Goal: Task Accomplishment & Management: Manage account settings

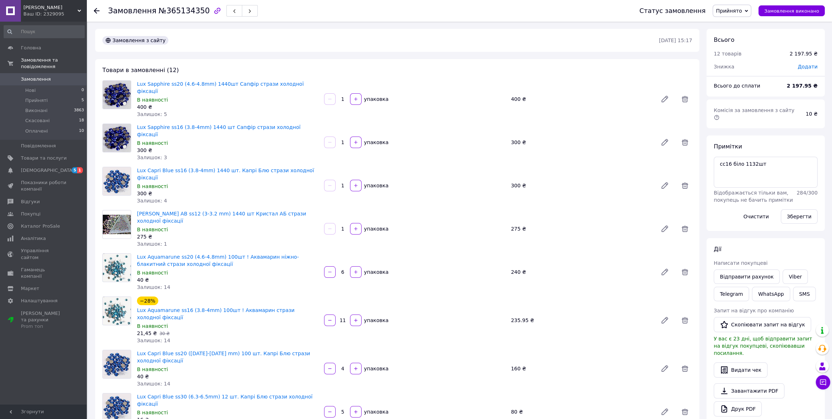
scroll to position [681, 0]
click at [278, 36] on div "Замовлення з сайту" at bounding box center [380, 41] width 558 height 12
click at [34, 167] on span "[DEMOGRAPHIC_DATA]" at bounding box center [47, 170] width 53 height 6
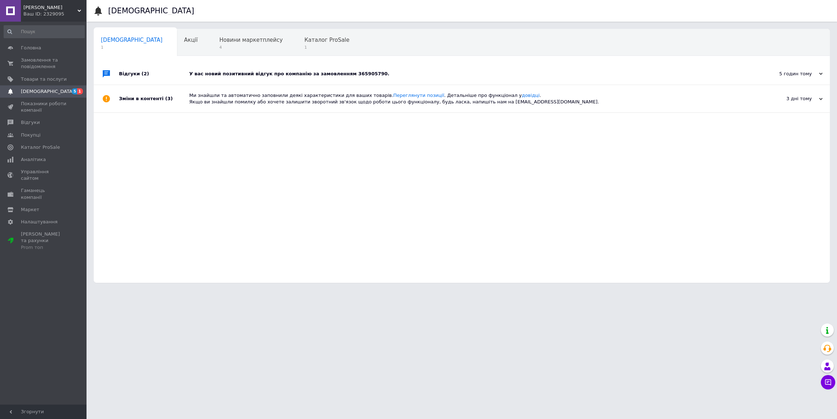
click at [283, 72] on div "У вас новий позитивний відгук про компанію за замовленням 365905790." at bounding box center [469, 74] width 561 height 6
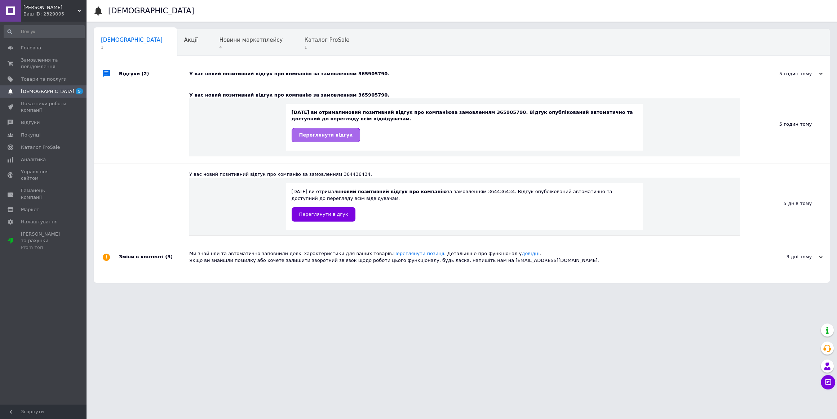
click at [323, 134] on span "Переглянути відгук" at bounding box center [325, 134] width 53 height 5
click at [312, 215] on span "Переглянути відгук" at bounding box center [323, 214] width 49 height 5
click at [34, 60] on span "Замовлення та повідомлення" at bounding box center [44, 63] width 46 height 13
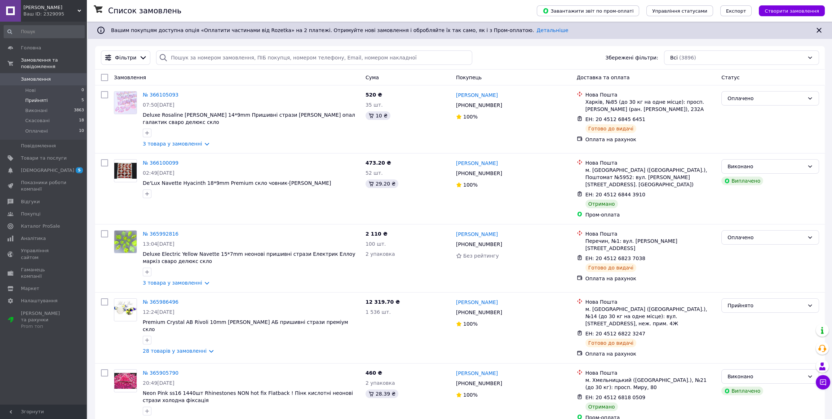
click at [29, 97] on span "Прийняті" at bounding box center [36, 100] width 22 height 6
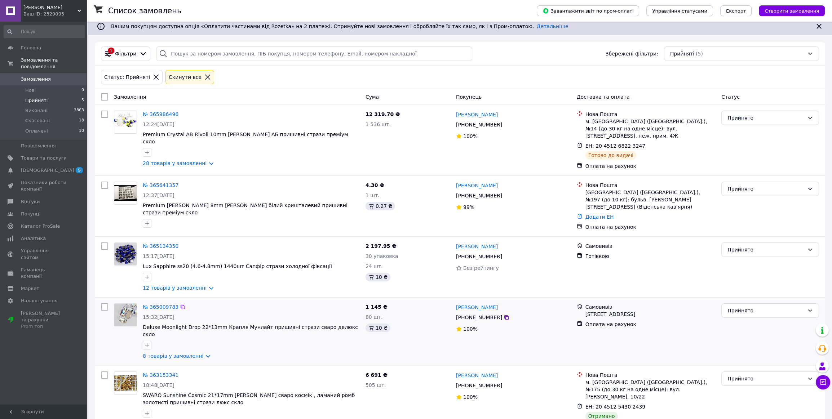
scroll to position [4, 0]
click at [803, 375] on div "Прийнято" at bounding box center [766, 379] width 77 height 8
click at [748, 397] on li "Оплачено" at bounding box center [770, 398] width 97 height 13
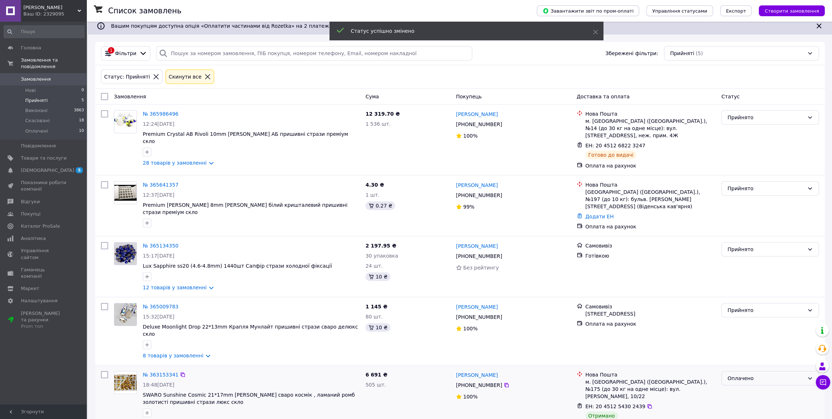
click at [793, 375] on div "Оплачено" at bounding box center [766, 379] width 77 height 8
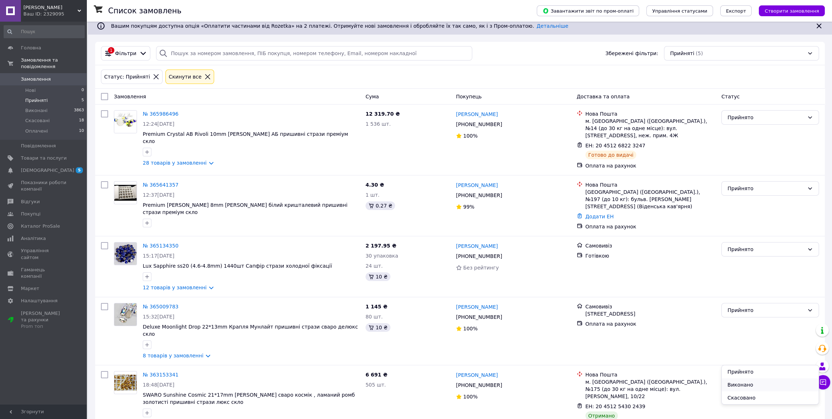
click at [743, 384] on li "Виконано" at bounding box center [770, 385] width 97 height 13
click at [29, 128] on span "Оплачені" at bounding box center [36, 131] width 23 height 6
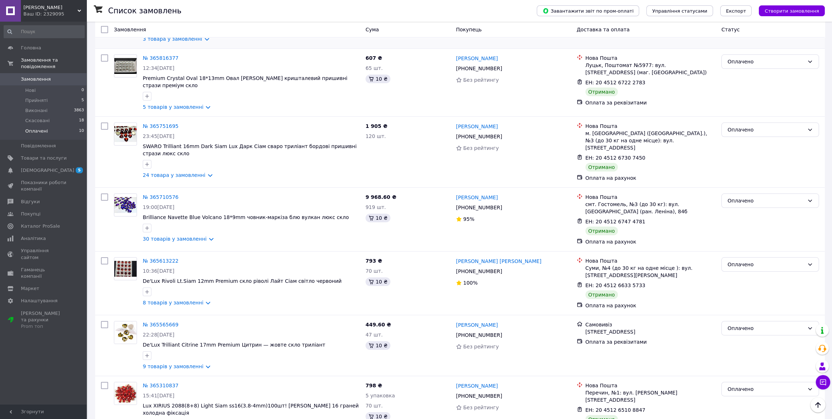
scroll to position [350, 0]
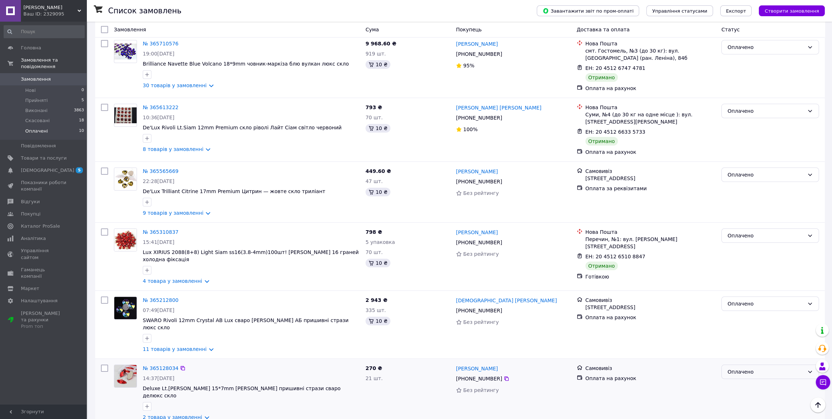
click at [806, 367] on div "Оплачено" at bounding box center [771, 372] width 98 height 14
click at [751, 392] on li "Виконано" at bounding box center [770, 392] width 97 height 13
click at [809, 235] on icon at bounding box center [810, 236] width 6 height 6
click at [754, 263] on li "Виконано" at bounding box center [770, 262] width 97 height 13
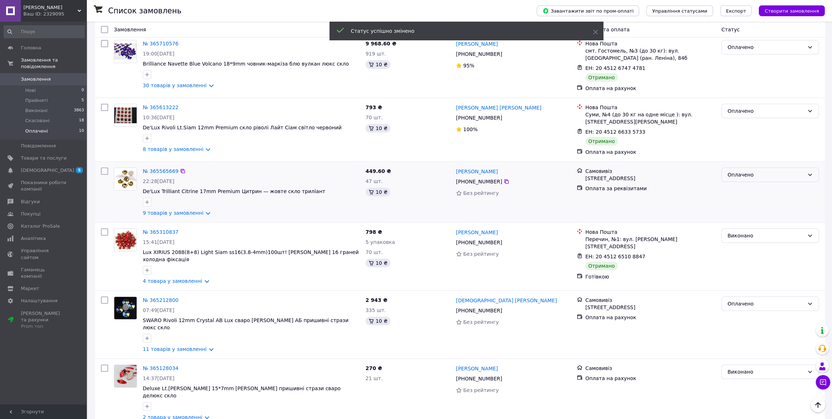
click at [809, 172] on icon at bounding box center [810, 175] width 6 height 6
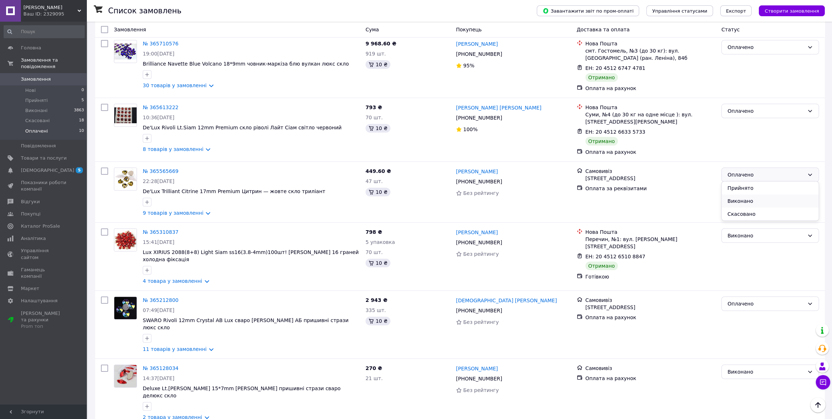
click at [756, 200] on li "Виконано" at bounding box center [770, 201] width 97 height 13
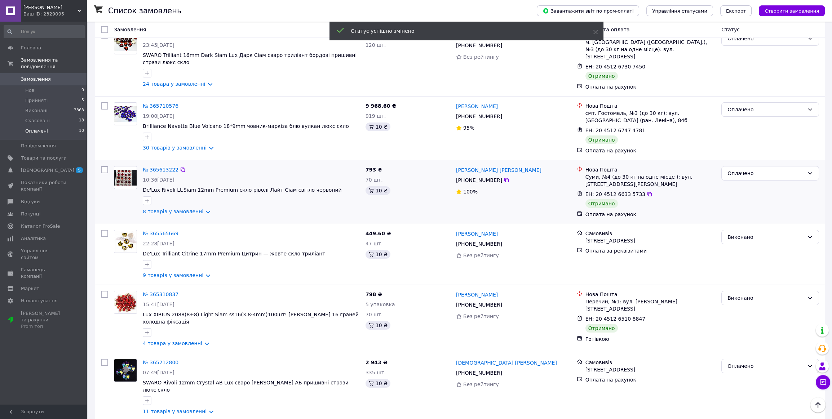
scroll to position [285, 0]
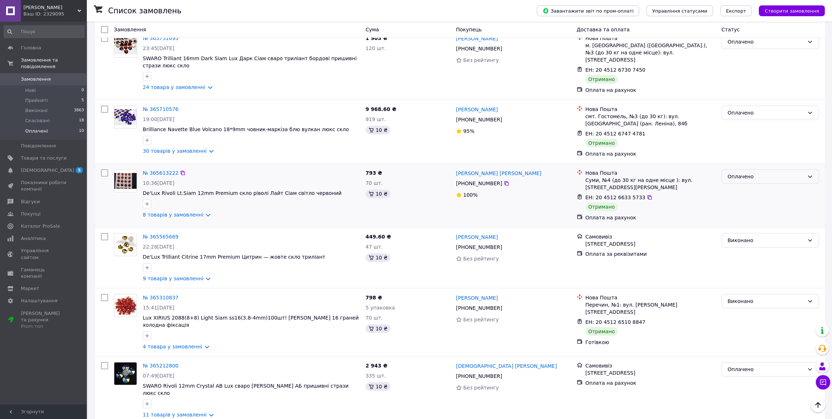
click at [804, 173] on div "Оплачено" at bounding box center [766, 177] width 77 height 8
click at [742, 202] on li "Виконано" at bounding box center [770, 203] width 97 height 13
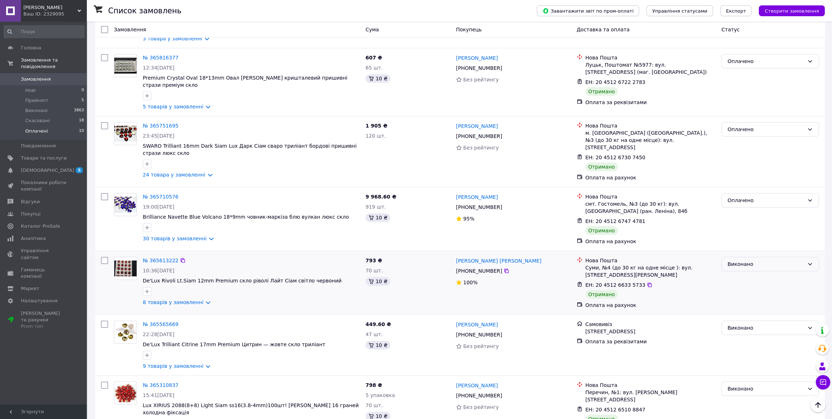
scroll to position [186, 0]
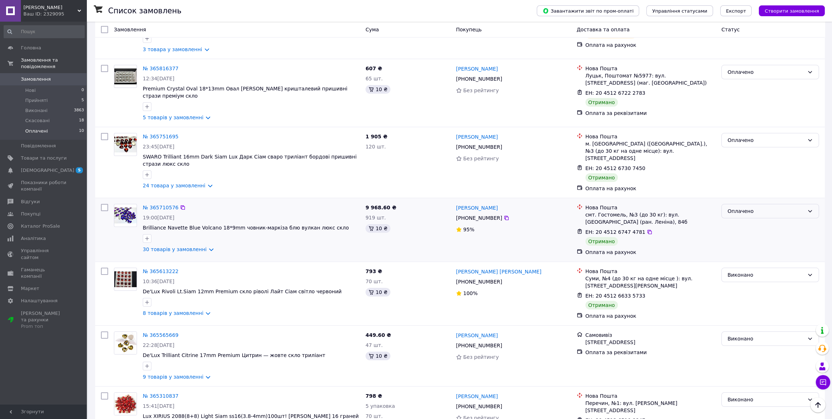
click at [810, 208] on icon at bounding box center [810, 211] width 6 height 6
click at [753, 238] on li "Виконано" at bounding box center [770, 237] width 97 height 13
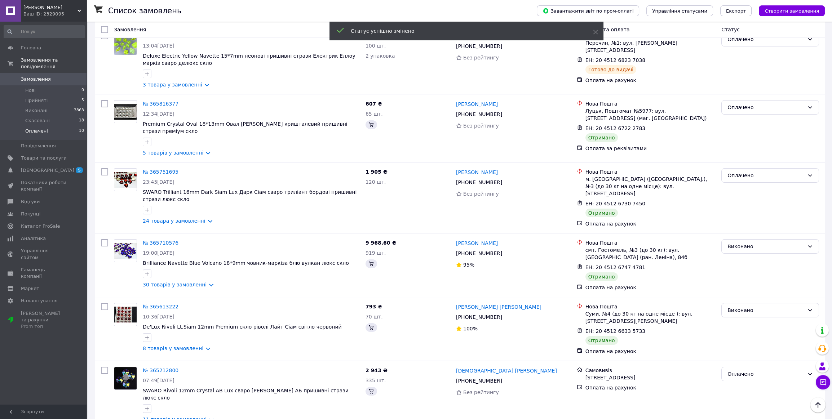
scroll to position [126, 0]
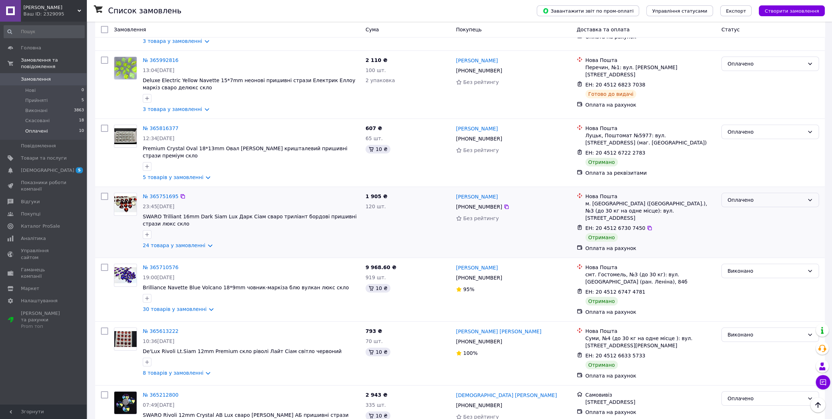
click at [806, 201] on div "Оплачено" at bounding box center [771, 200] width 98 height 14
click at [736, 229] on li "Виконано" at bounding box center [770, 228] width 97 height 13
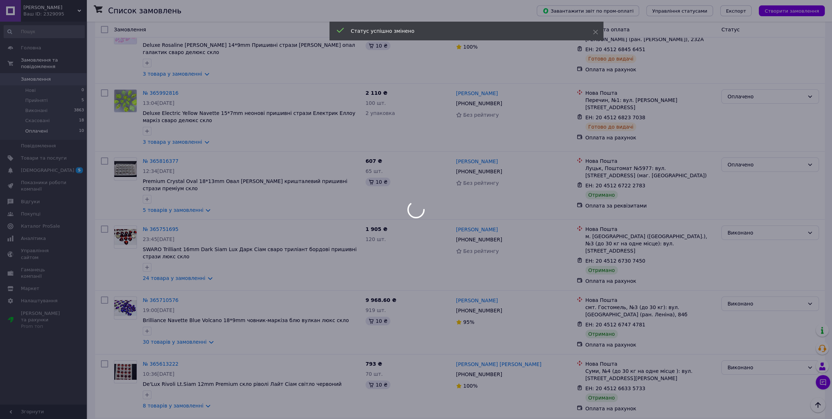
scroll to position [61, 0]
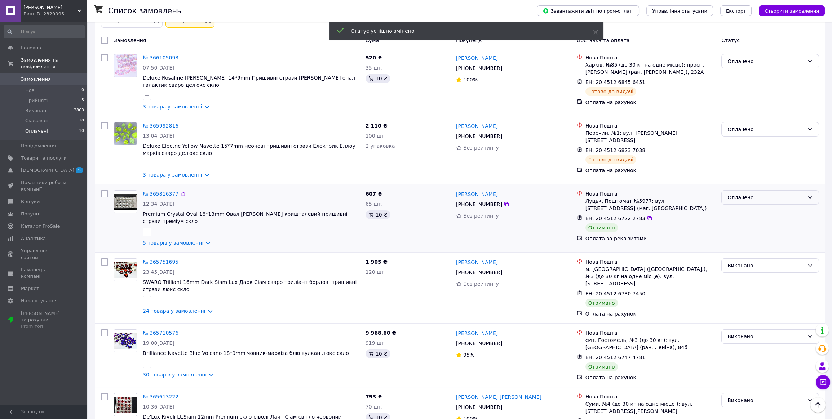
click at [813, 197] on div "Оплачено" at bounding box center [771, 197] width 98 height 14
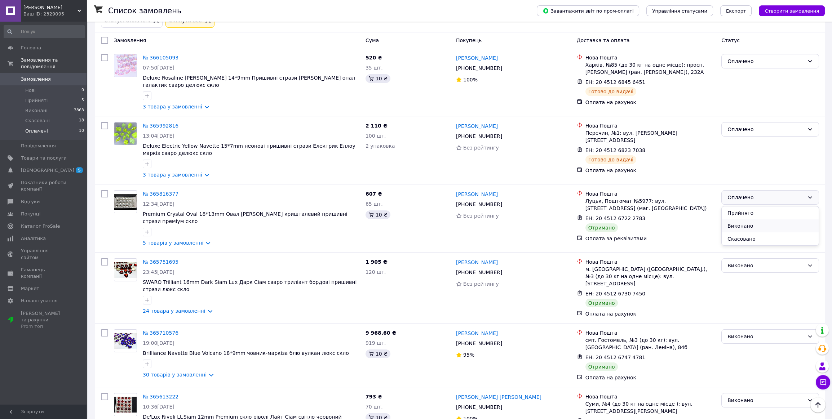
click at [749, 224] on li "Виконано" at bounding box center [770, 226] width 97 height 13
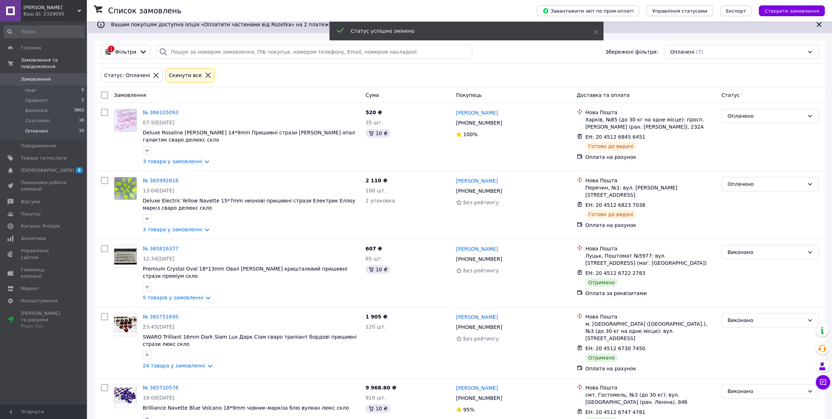
scroll to position [0, 0]
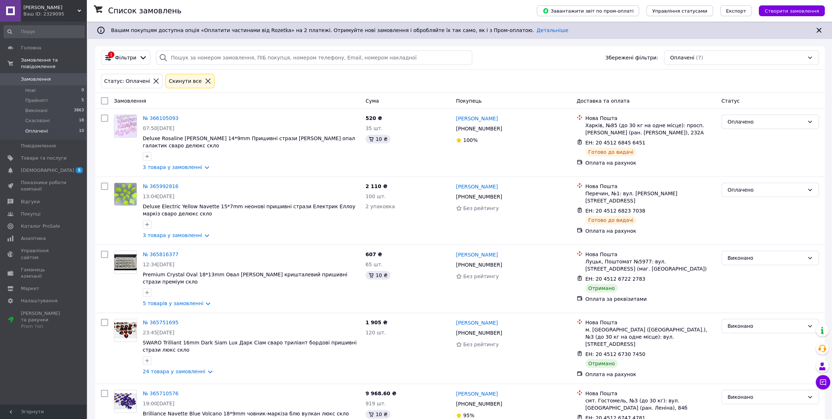
click at [27, 73] on link "Замовлення 0" at bounding box center [44, 79] width 88 height 12
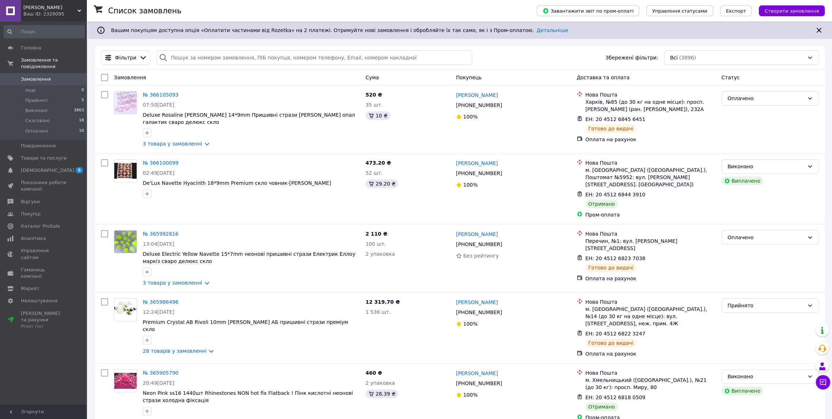
click at [41, 76] on span "Замовлення" at bounding box center [36, 79] width 30 height 6
click at [33, 76] on span "Замовлення" at bounding box center [36, 79] width 30 height 6
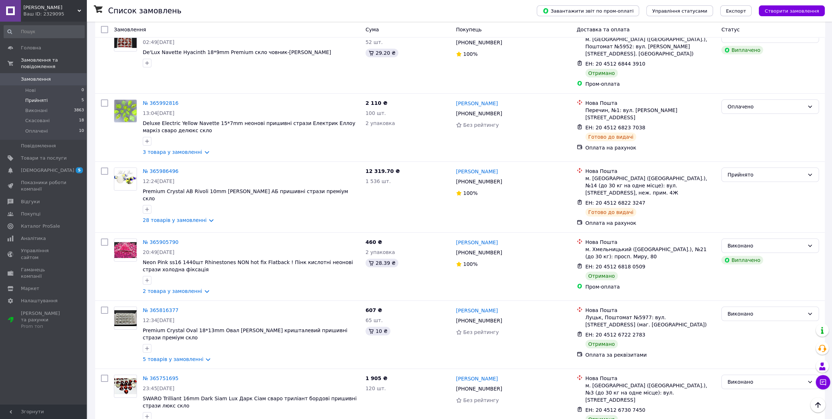
click at [39, 97] on span "Прийняті" at bounding box center [36, 100] width 22 height 6
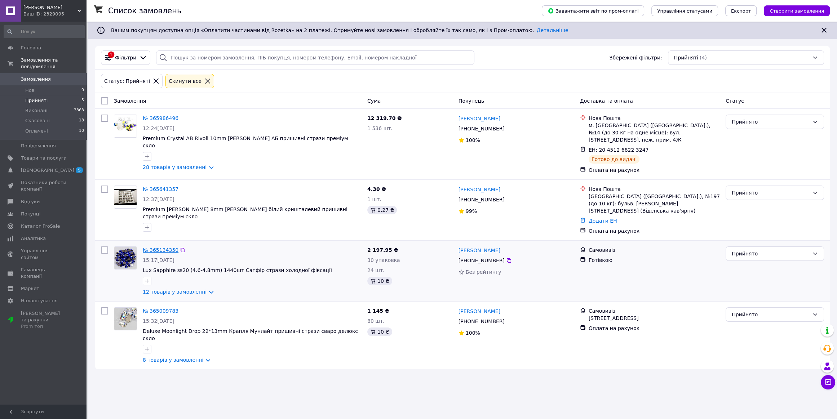
click at [161, 247] on link "№ 365134350" at bounding box center [161, 250] width 36 height 6
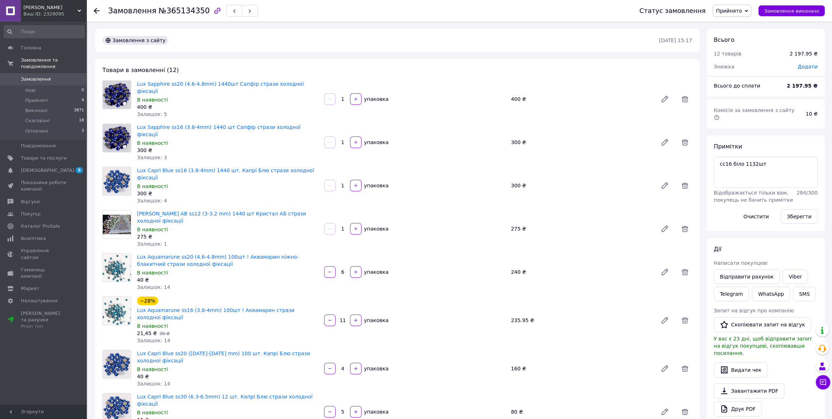
scroll to position [681, 0]
drag, startPoint x: 761, startPoint y: 156, endPoint x: 718, endPoint y: 156, distance: 43.3
click at [718, 157] on textarea "сс16 біло 1132шт" at bounding box center [766, 172] width 104 height 31
type textarea "повернення пришивні [PERSON_NAME] 113.6грн"
click at [800, 210] on button "Зберегти" at bounding box center [799, 217] width 37 height 14
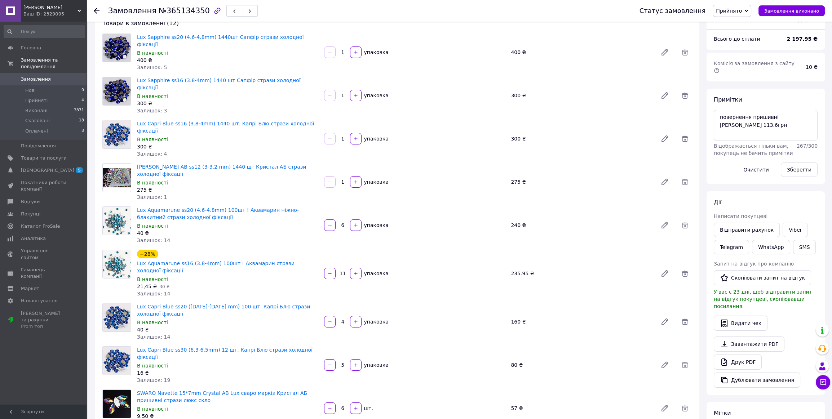
scroll to position [0, 0]
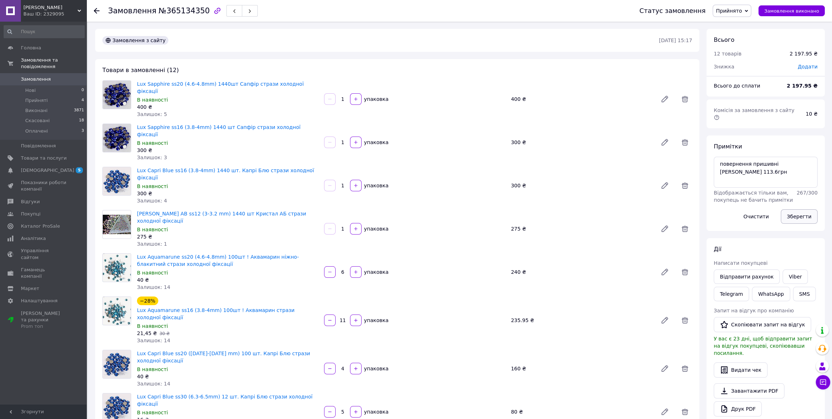
click at [812, 210] on button "Зберегти" at bounding box center [799, 217] width 37 height 14
click at [811, 67] on span "Додати" at bounding box center [808, 67] width 20 height 6
click at [749, 97] on input "text" at bounding box center [758, 96] width 43 height 14
type input "113.6"
click at [799, 112] on button "Зберегти" at bounding box center [794, 116] width 36 height 14
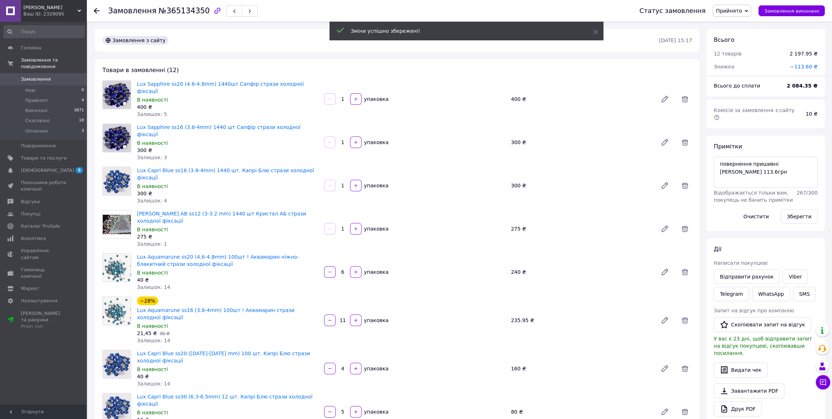
scroll to position [715, 0]
